Goal: Task Accomplishment & Management: Use online tool/utility

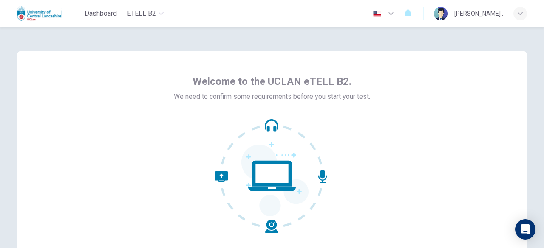
click at [345, 140] on div at bounding box center [272, 176] width 196 height 115
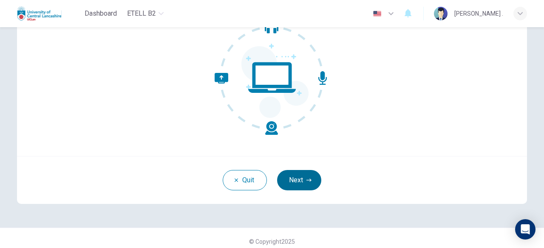
scroll to position [105, 0]
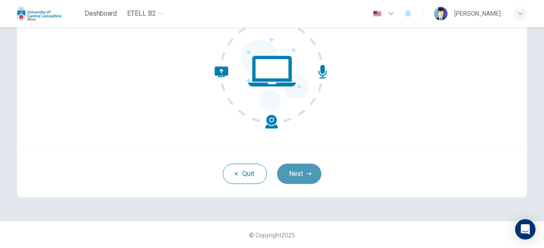
click at [303, 179] on button "Next" at bounding box center [299, 174] width 44 height 20
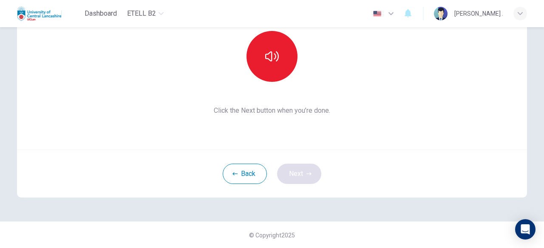
scroll to position [20, 0]
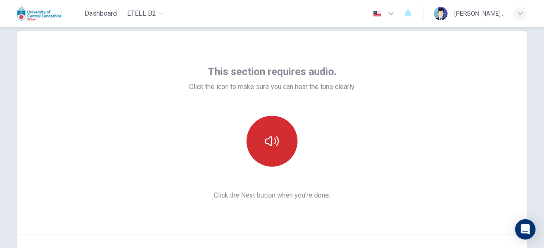
click at [262, 147] on button "button" at bounding box center [271, 141] width 51 height 51
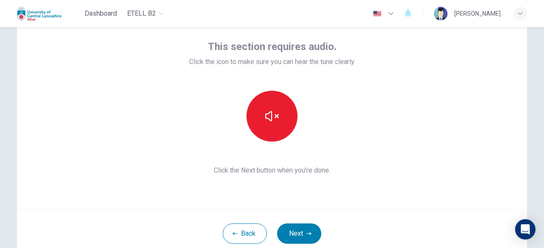
scroll to position [62, 0]
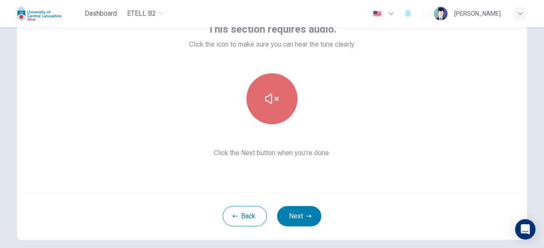
click at [281, 108] on button "button" at bounding box center [271, 98] width 51 height 51
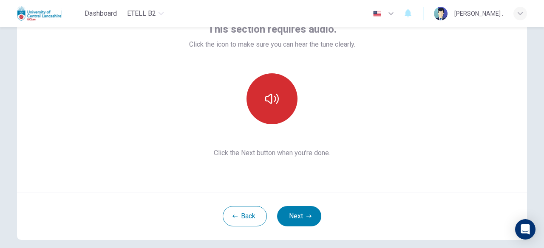
click at [281, 108] on button "button" at bounding box center [271, 98] width 51 height 51
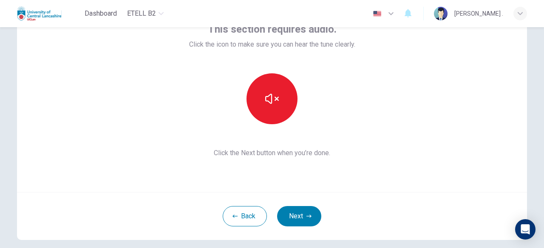
click at [305, 220] on button "Next" at bounding box center [299, 216] width 44 height 20
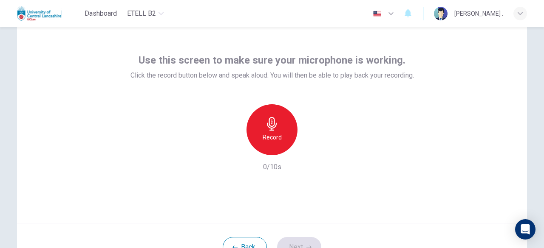
scroll to position [0, 0]
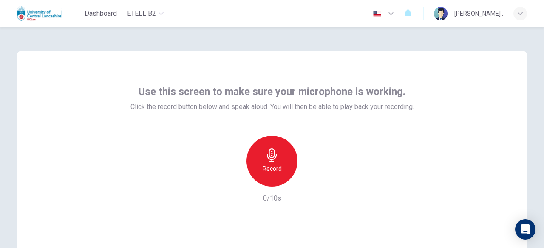
click at [273, 161] on icon "button" at bounding box center [272, 156] width 14 height 14
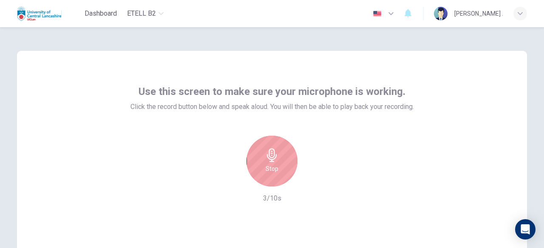
scroll to position [85, 0]
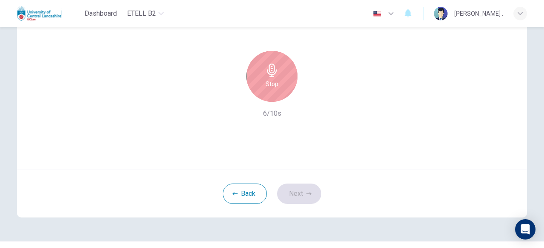
click at [270, 87] on h6 "Stop" at bounding box center [271, 84] width 13 height 10
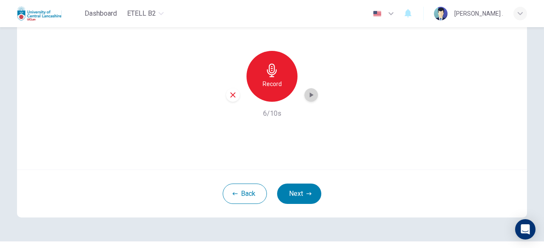
click at [307, 97] on icon "button" at bounding box center [311, 95] width 8 height 8
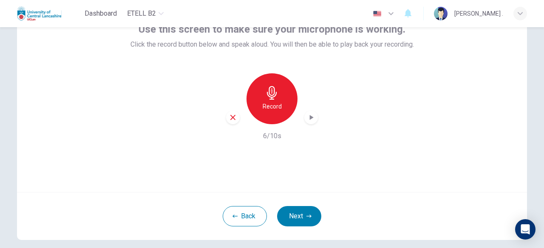
scroll to position [105, 0]
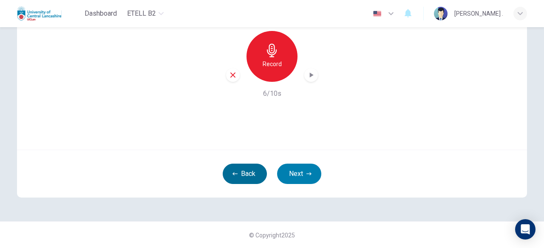
click at [228, 171] on button "Back" at bounding box center [245, 174] width 44 height 20
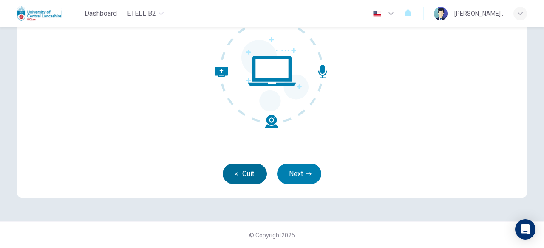
click at [228, 171] on button "Quit" at bounding box center [245, 174] width 44 height 20
